Goal: Task Accomplishment & Management: Complete application form

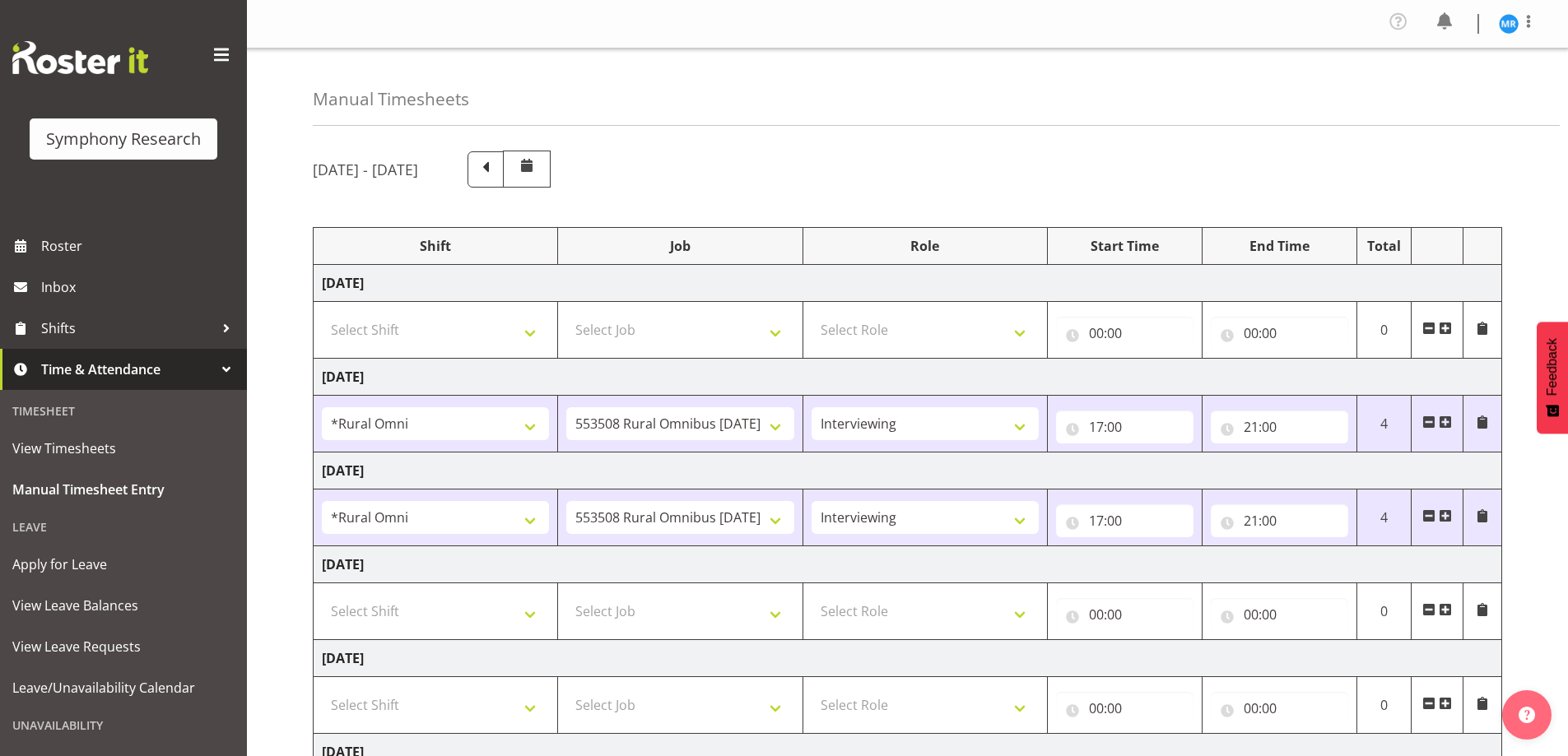
select select "57853"
select select "10536"
select select "47"
select select "57853"
select select "10536"
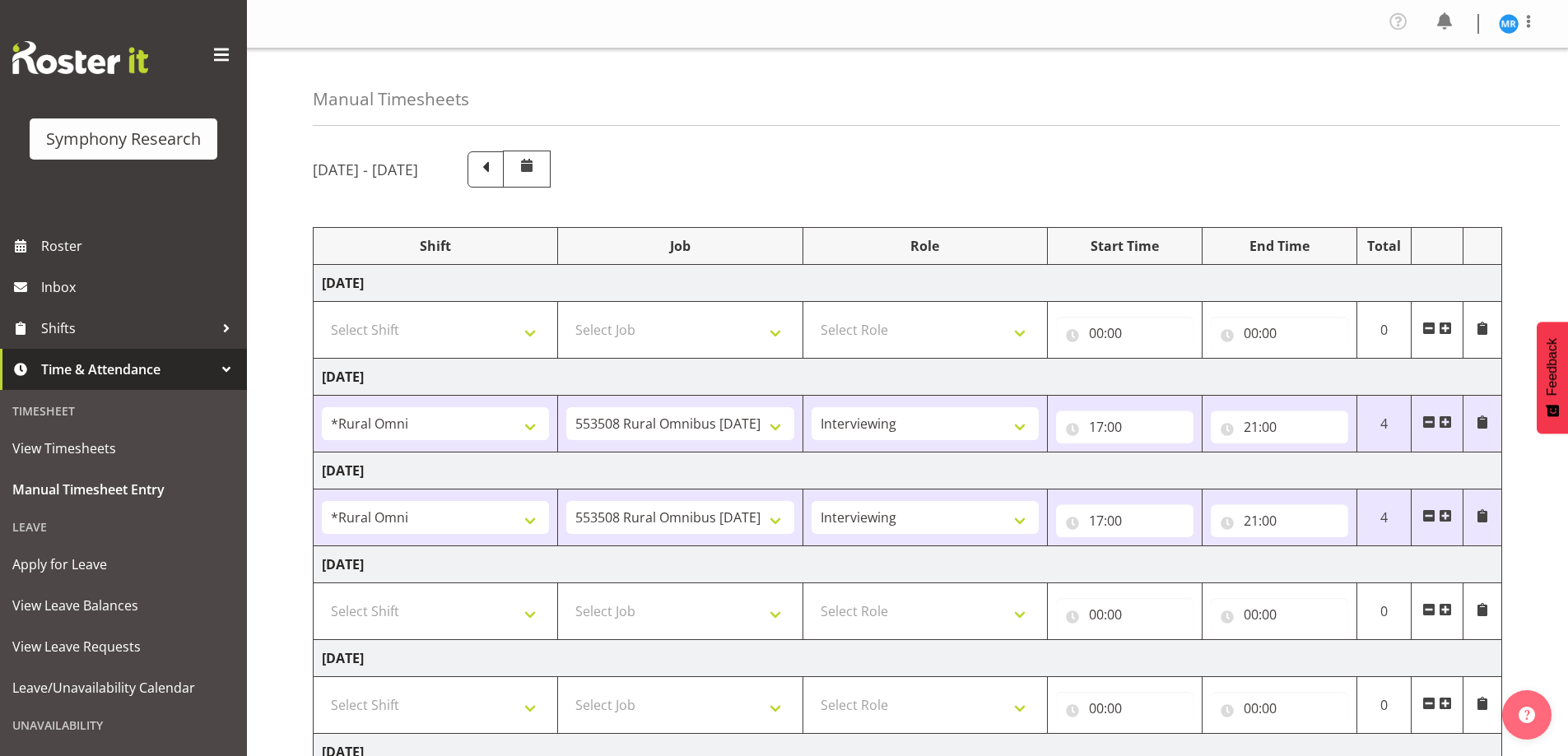
select select "47"
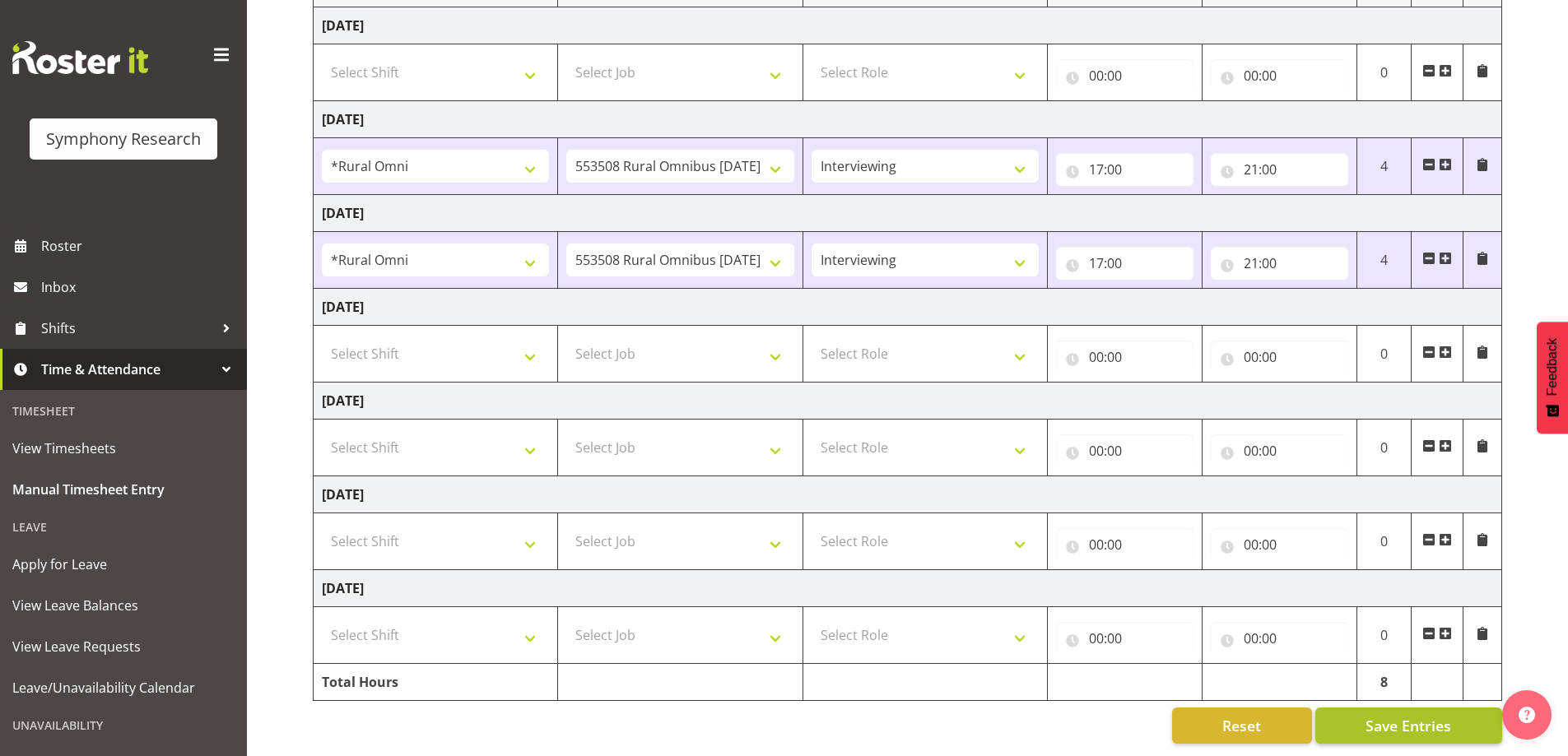
scroll to position [270, 0]
click at [1419, 718] on span "Save Entries" at bounding box center [1408, 726] width 86 height 22
click at [1401, 720] on span "Save Entries" at bounding box center [1408, 726] width 86 height 22
click at [1425, 715] on span "Save Entries" at bounding box center [1408, 726] width 86 height 22
